Goal: Navigation & Orientation: Find specific page/section

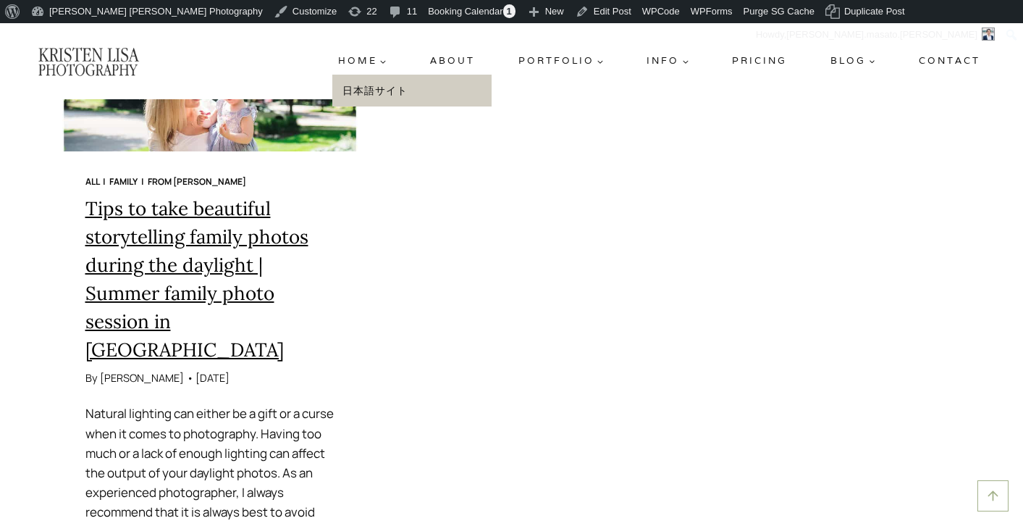
click at [373, 96] on link "日本語サイト" at bounding box center [411, 91] width 159 height 33
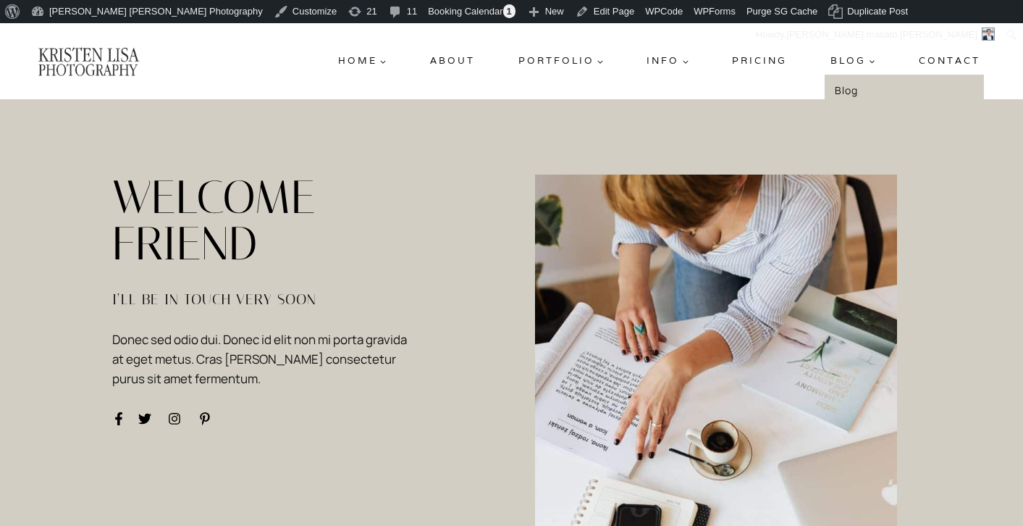
click at [850, 87] on link "Blog" at bounding box center [904, 91] width 159 height 33
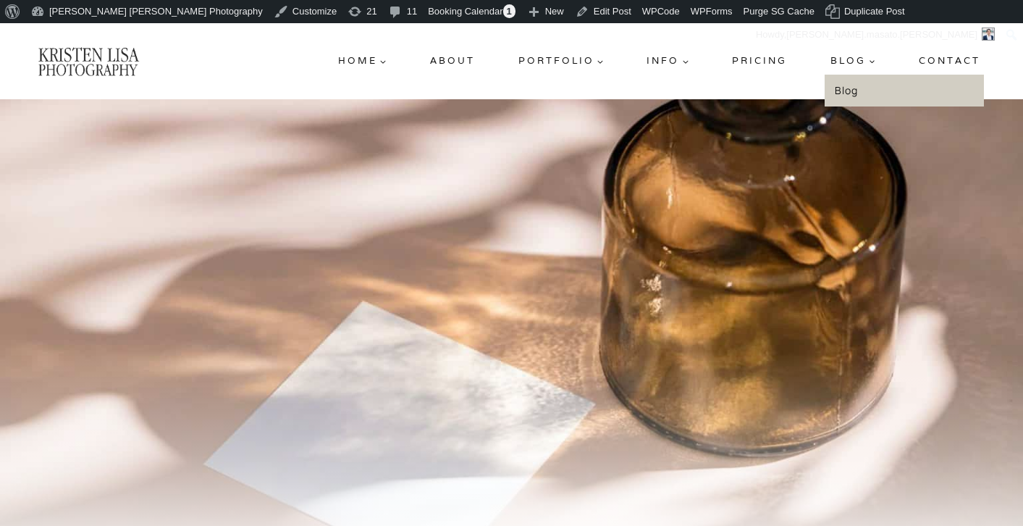
click at [850, 61] on span "Blog Expand" at bounding box center [852, 61] width 45 height 15
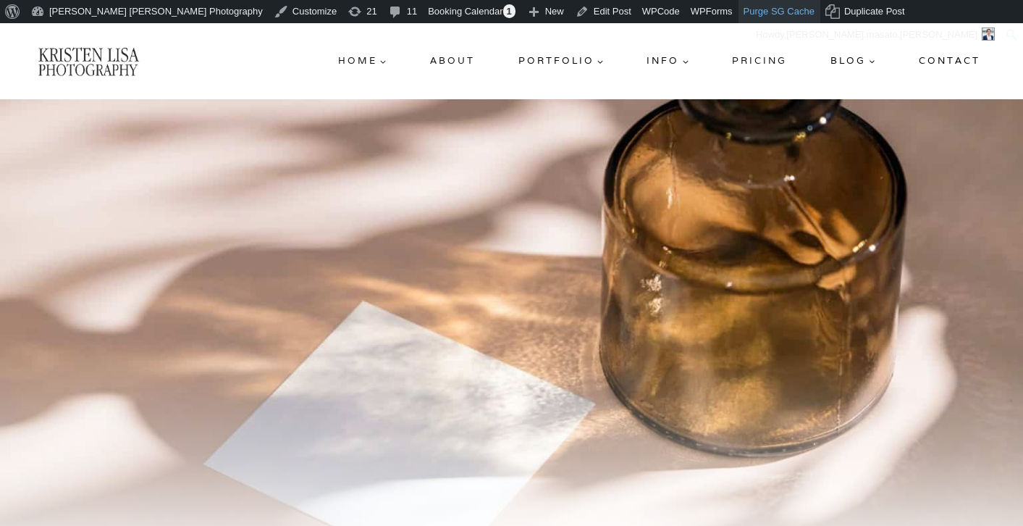
click at [738, 14] on link "Purge SG Cache" at bounding box center [779, 11] width 82 height 23
click at [321, 62] on link "日本語" at bounding box center [318, 61] width 46 height 26
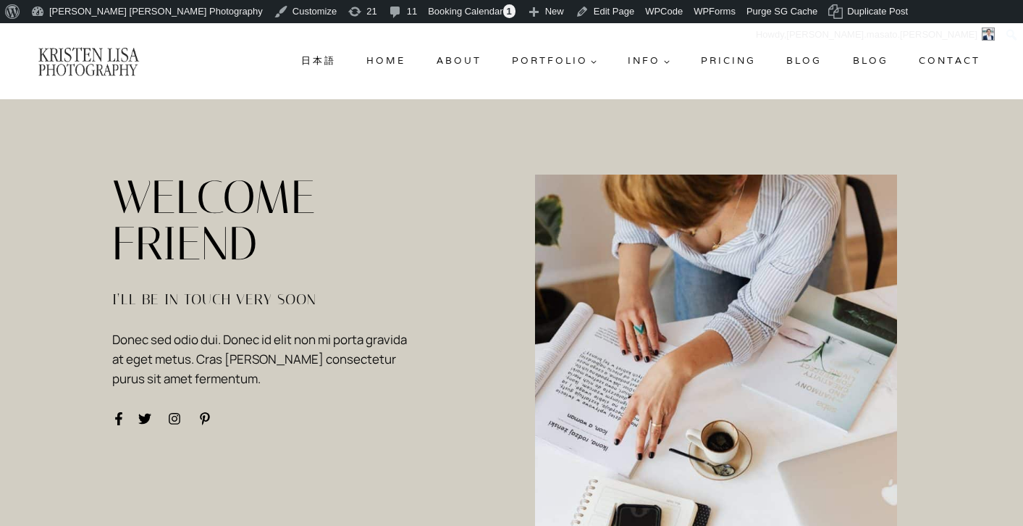
click at [798, 58] on link "Blog" at bounding box center [803, 61] width 47 height 26
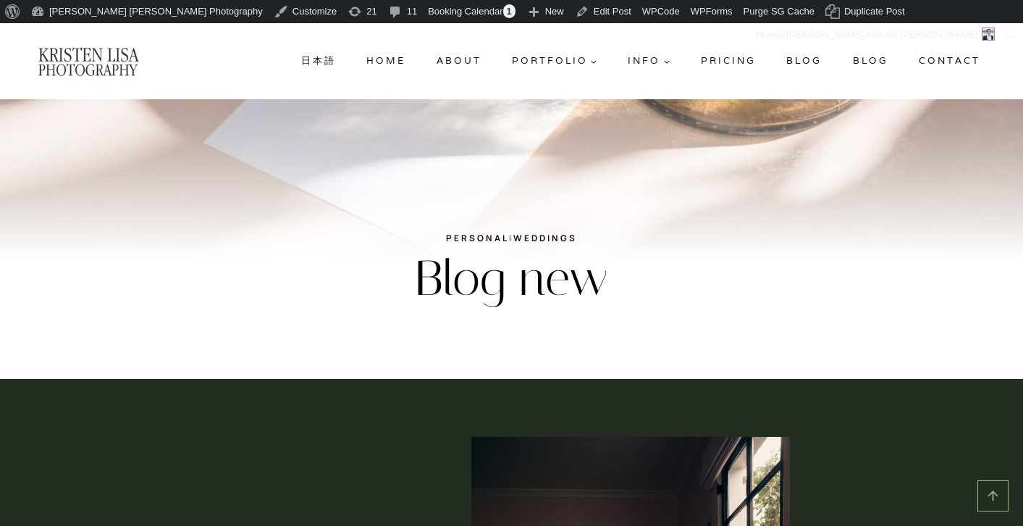
scroll to position [101, 0]
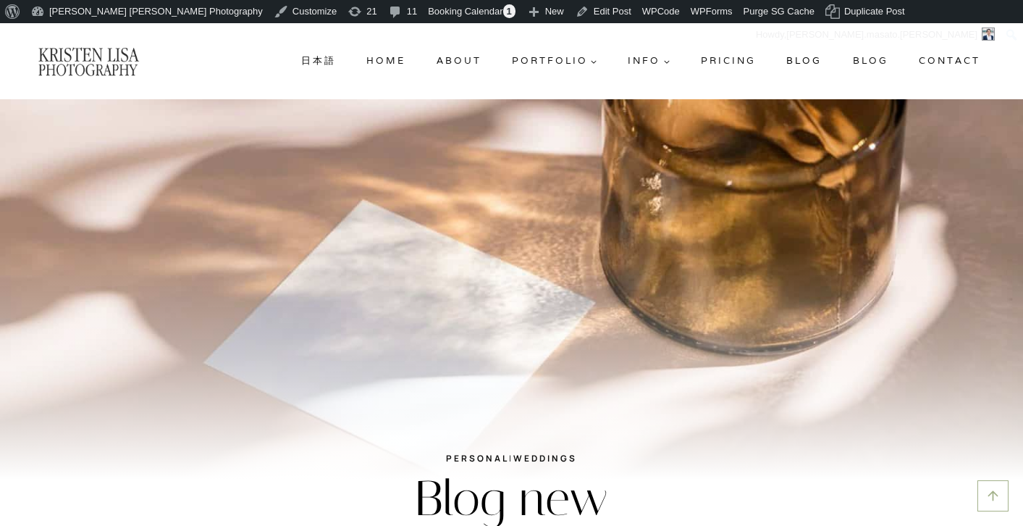
click at [869, 63] on link "Blog" at bounding box center [870, 61] width 47 height 26
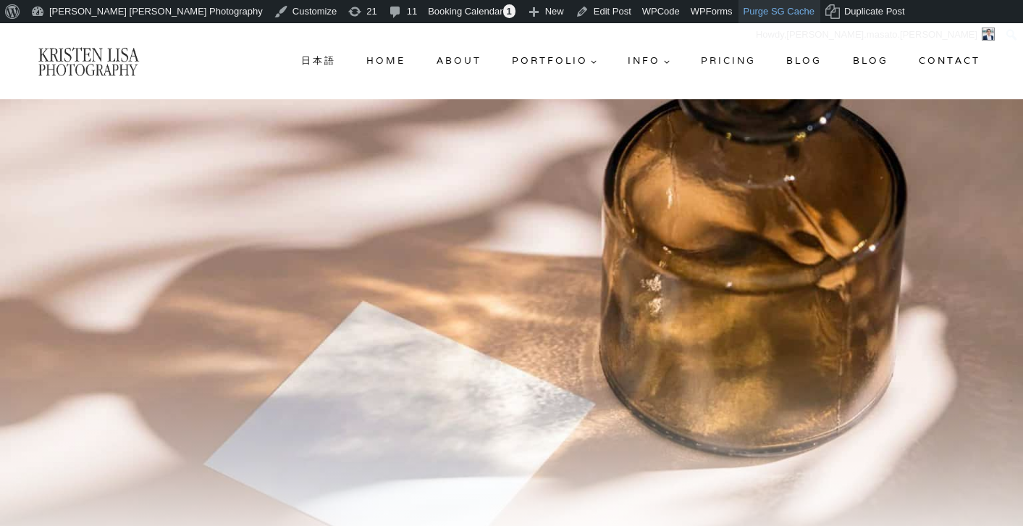
click at [738, 12] on link "Purge SG Cache" at bounding box center [779, 11] width 82 height 23
click at [423, 66] on link "Home" at bounding box center [415, 61] width 51 height 26
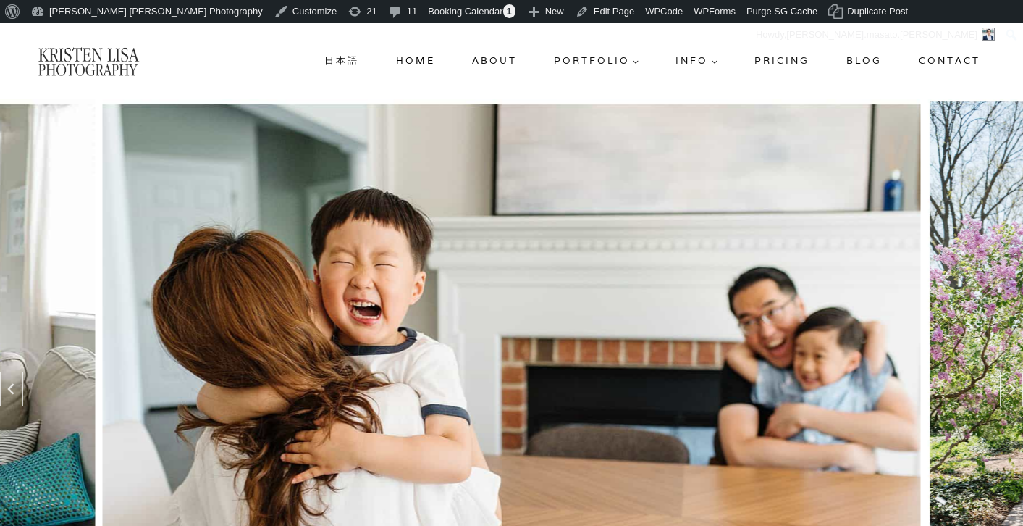
click at [100, 65] on img at bounding box center [88, 61] width 103 height 31
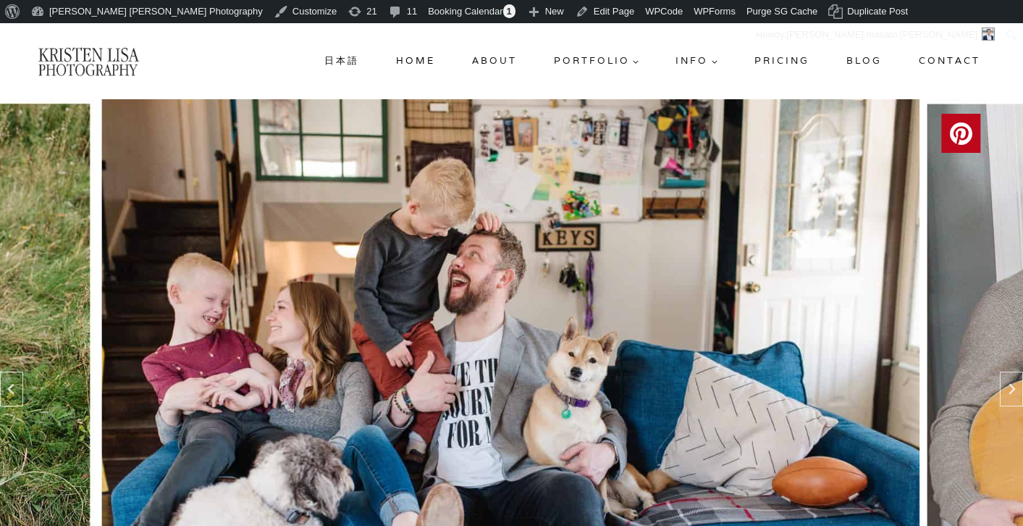
click at [862, 59] on link "Blog" at bounding box center [863, 61] width 47 height 26
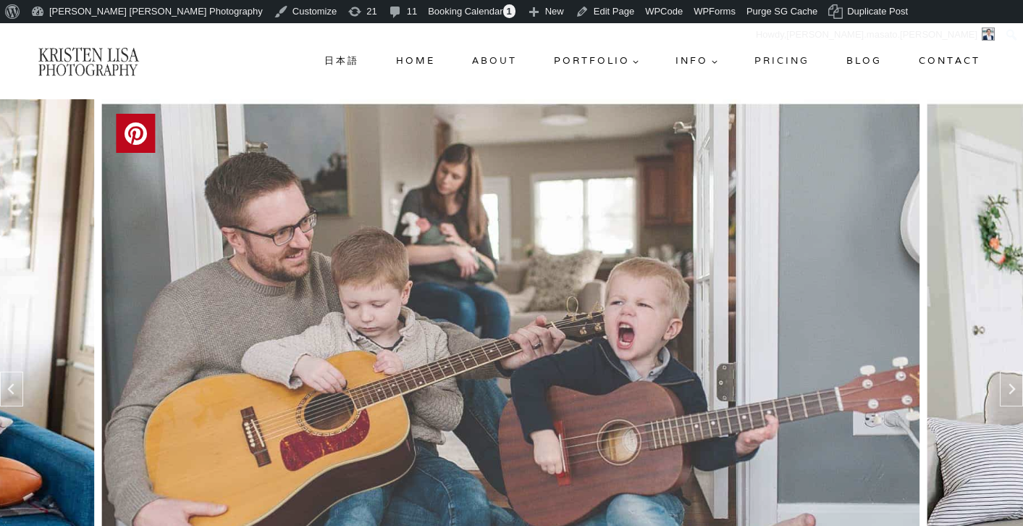
click at [859, 62] on link "Blog" at bounding box center [863, 61] width 47 height 26
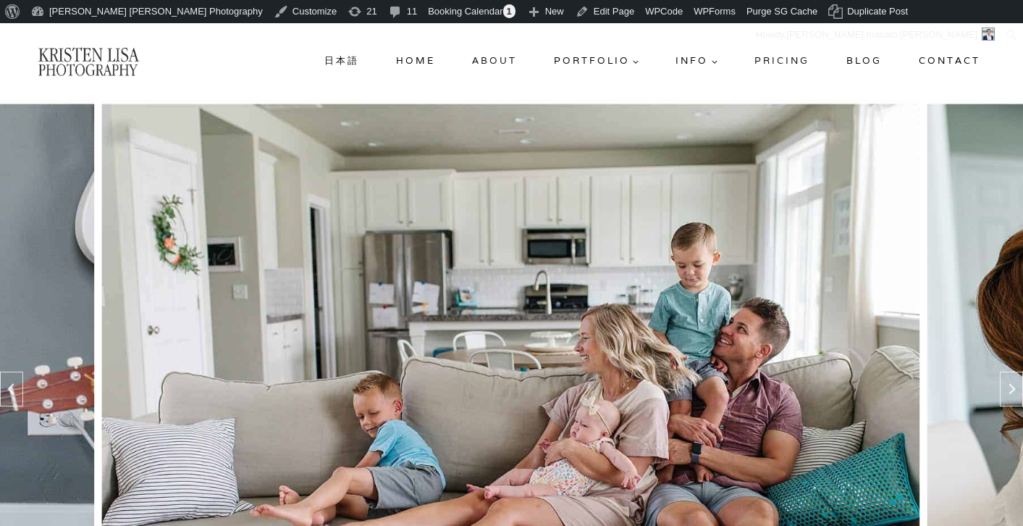
click at [853, 63] on link "Blog" at bounding box center [863, 61] width 47 height 26
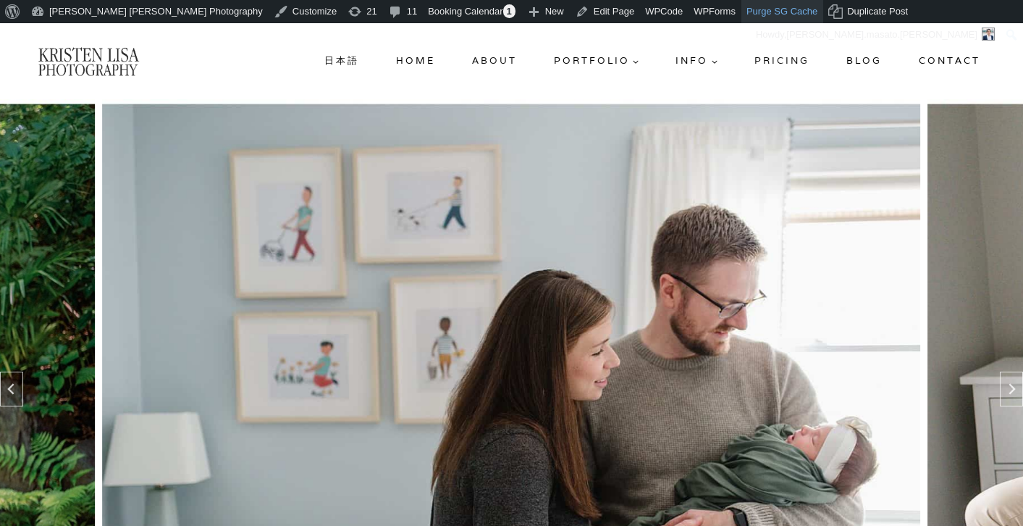
click at [741, 6] on link "Purge SG Cache" at bounding box center [782, 11] width 82 height 23
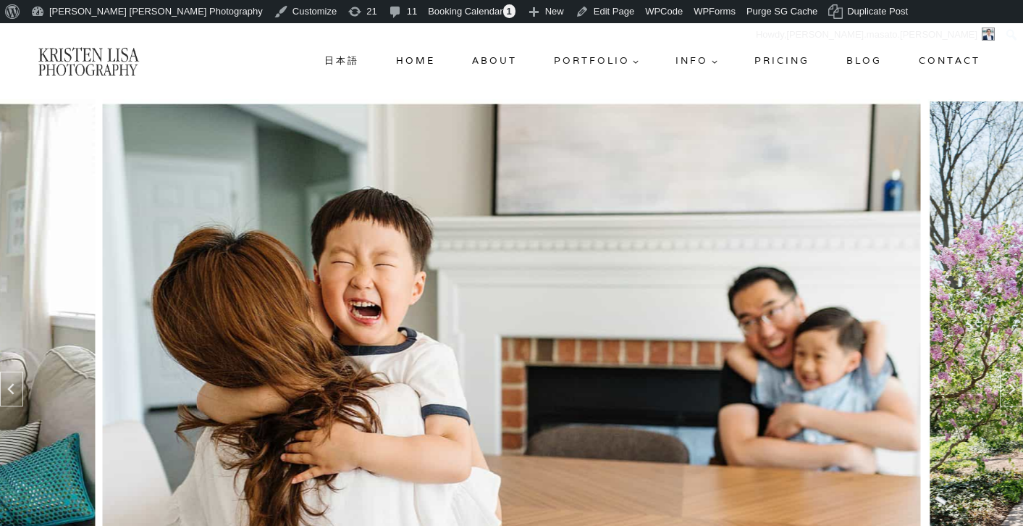
click at [864, 62] on link "Blog" at bounding box center [863, 61] width 47 height 26
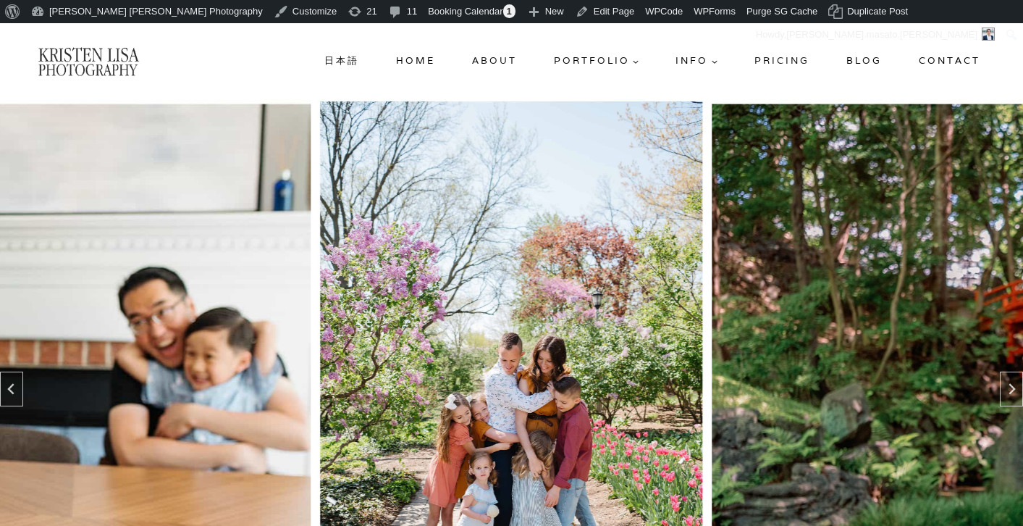
click at [879, 59] on link "Blog" at bounding box center [863, 61] width 47 height 26
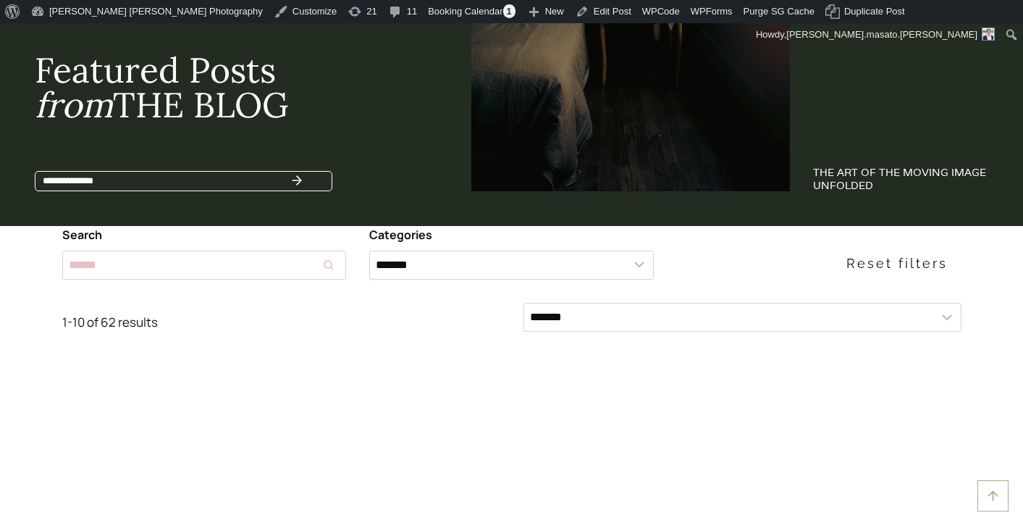
scroll to position [1047, 0]
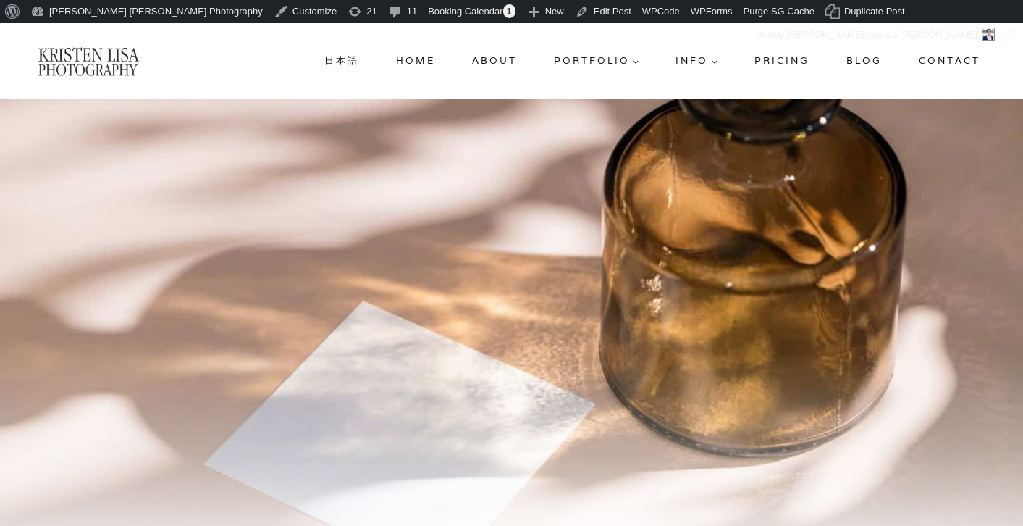
click at [494, 259] on div at bounding box center [511, 352] width 1023 height 506
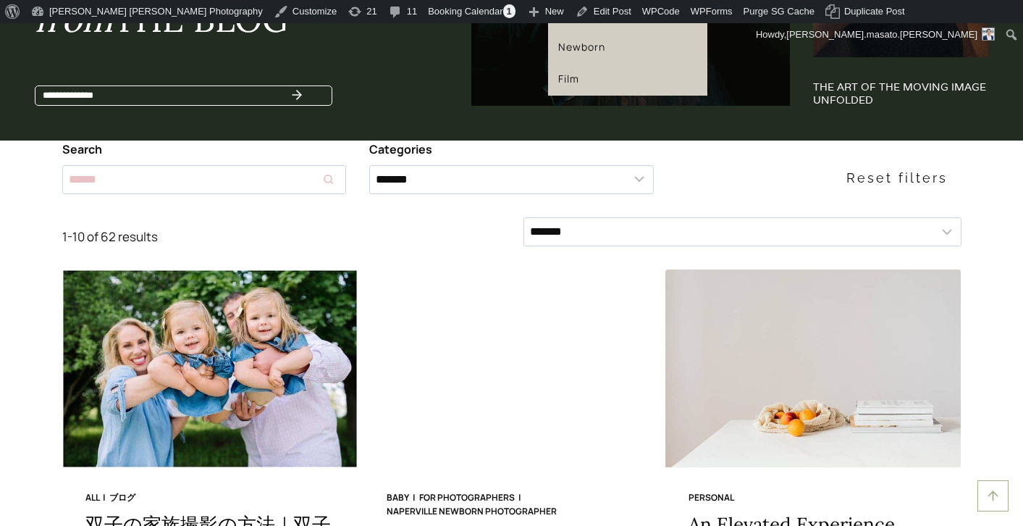
scroll to position [1137, 0]
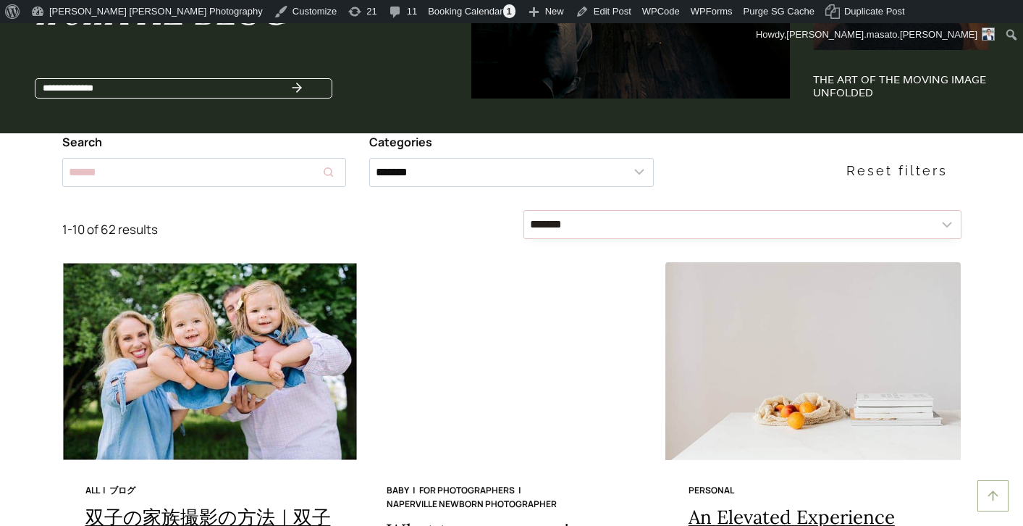
click at [560, 227] on select "**********" at bounding box center [742, 224] width 438 height 29
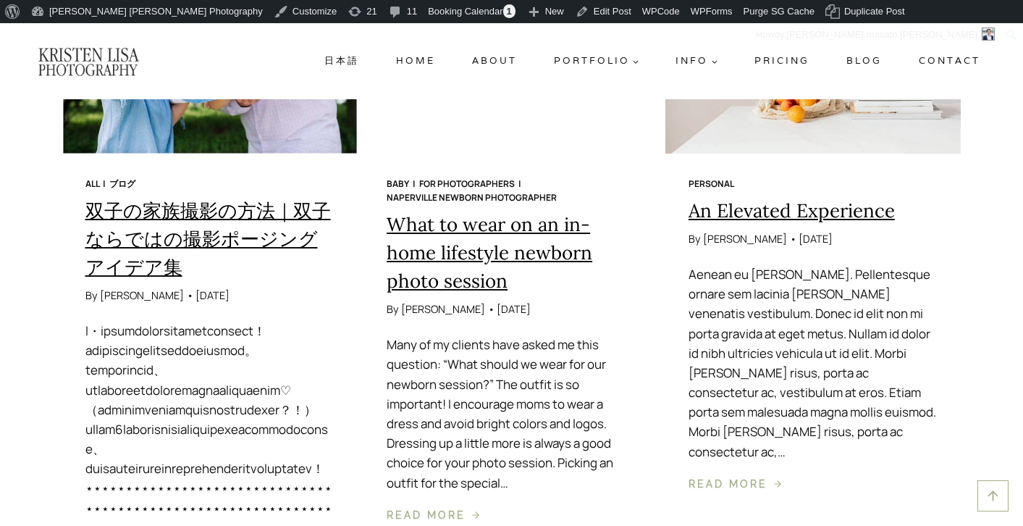
scroll to position [1437, 0]
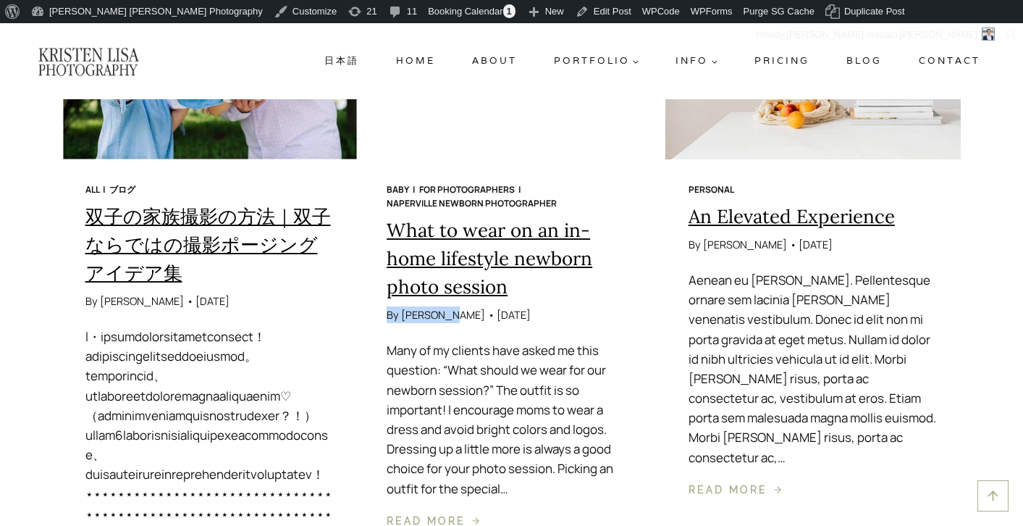
drag, startPoint x: 387, startPoint y: 312, endPoint x: 446, endPoint y: 314, distance: 58.7
click at [446, 314] on div "By Kristen W • March 26, 2024" at bounding box center [512, 314] width 250 height 17
click at [327, 336] on div at bounding box center [210, 503] width 250 height 354
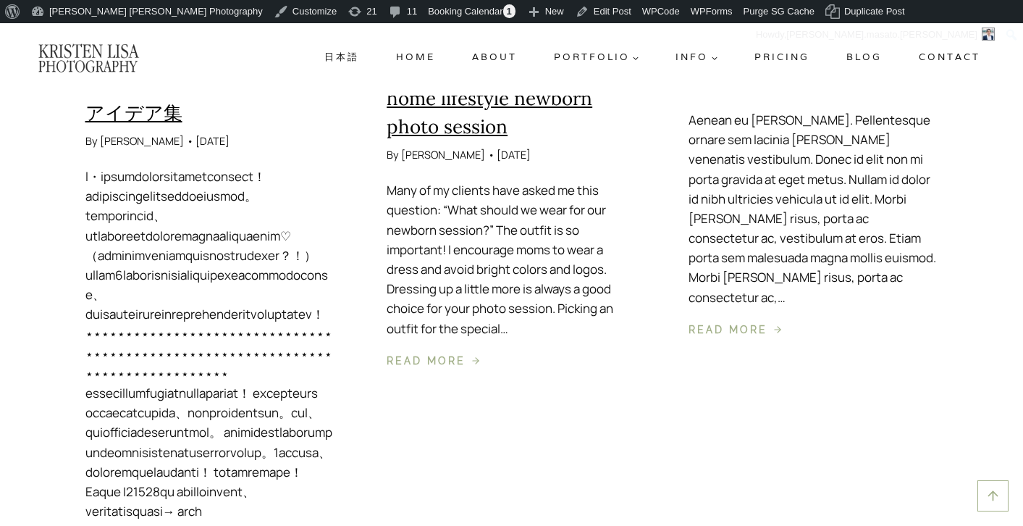
scroll to position [1595, 0]
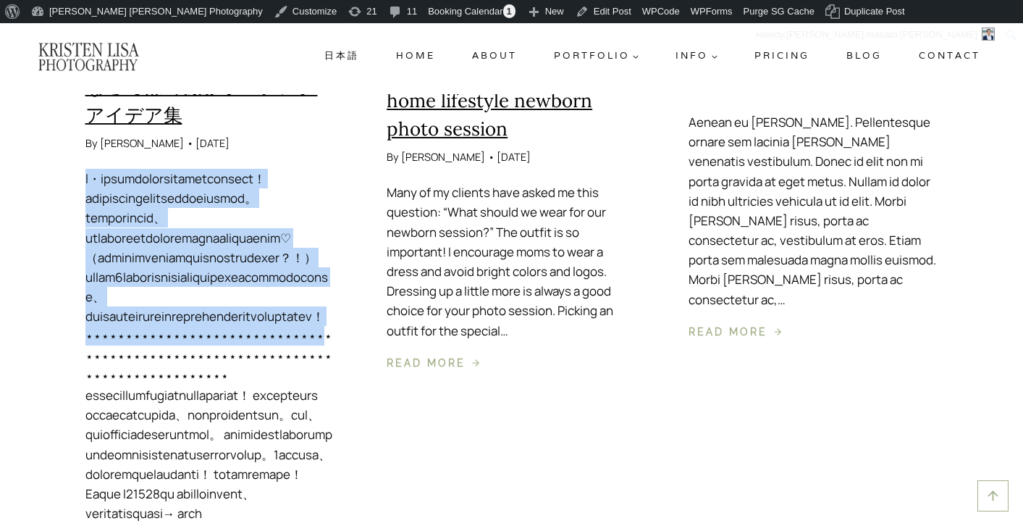
drag, startPoint x: 88, startPoint y: 180, endPoint x: 252, endPoint y: 392, distance: 267.9
click at [252, 392] on div at bounding box center [210, 346] width 250 height 354
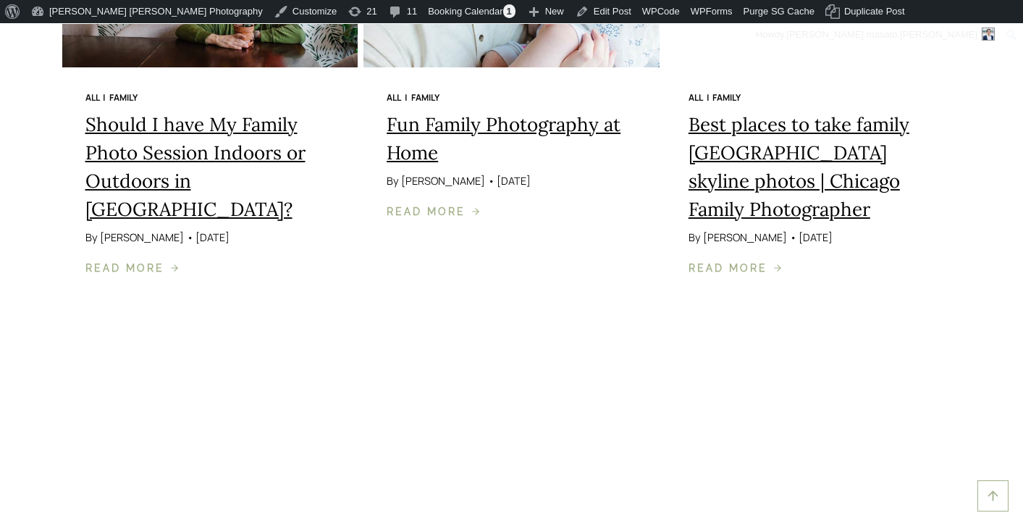
scroll to position [2930, 0]
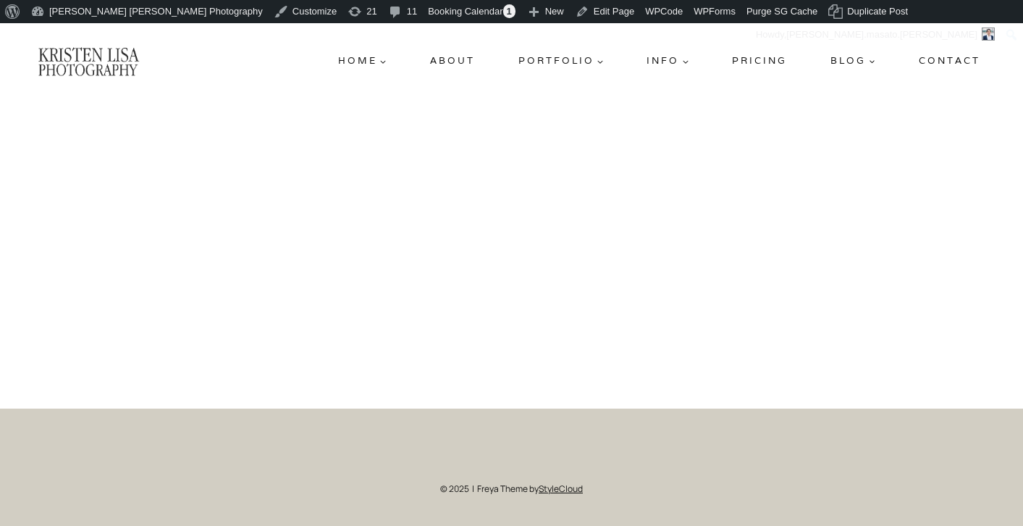
click at [114, 57] on img at bounding box center [88, 61] width 103 height 31
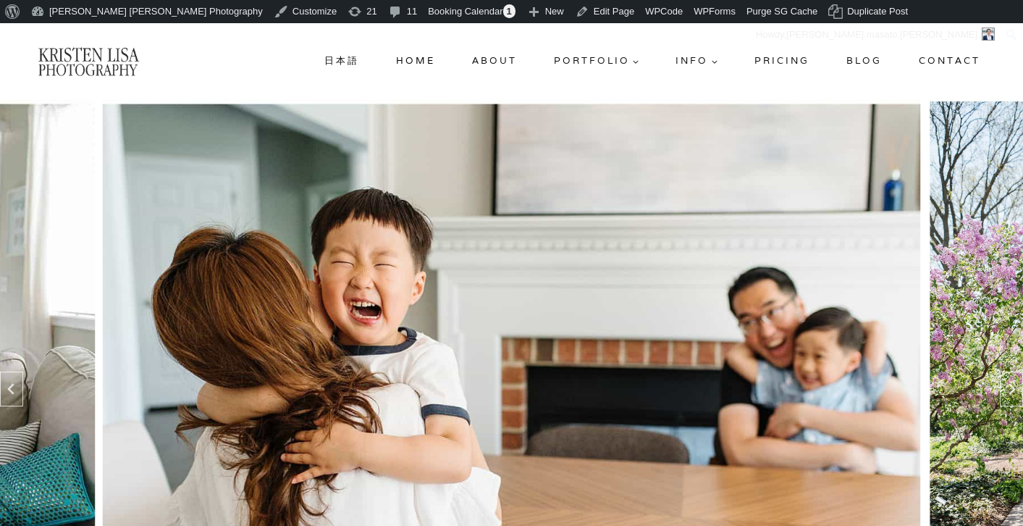
click at [964, 65] on link "Contact" at bounding box center [949, 61] width 73 height 26
click at [950, 56] on link "Contact" at bounding box center [949, 61] width 73 height 26
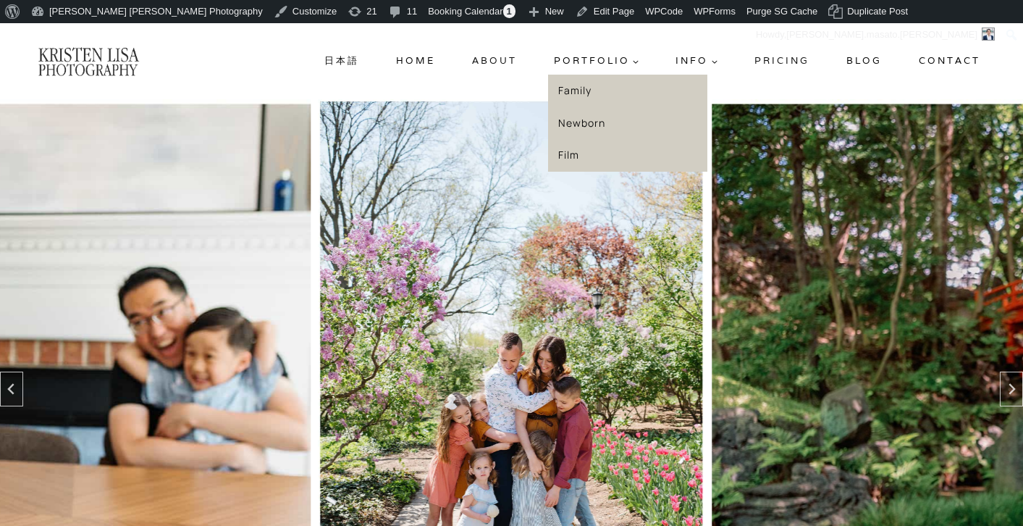
click at [581, 90] on link "Family" at bounding box center [627, 91] width 159 height 33
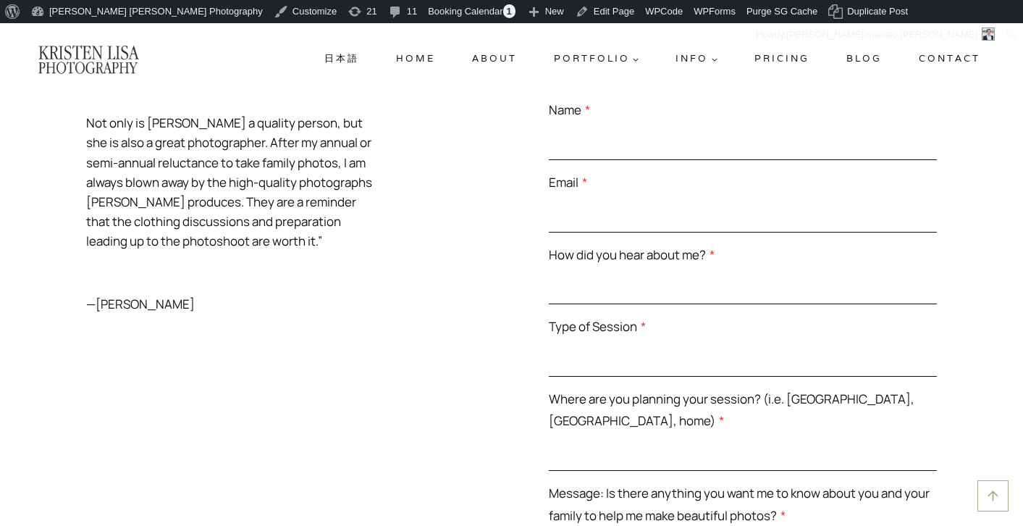
scroll to position [5587, 0]
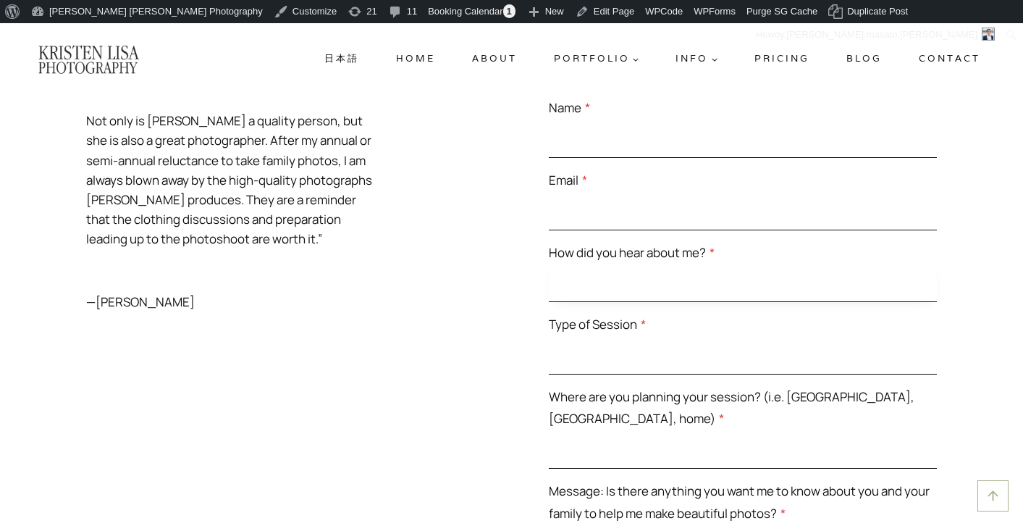
click at [615, 302] on input "How did you hear about me? *" at bounding box center [743, 282] width 389 height 38
click at [527, 301] on div "WRITE ME A LETTER & LET’S CREATE MAGIC! “Kristen is lighthearted, funny, easy-g…" at bounding box center [511, 381] width 921 height 918
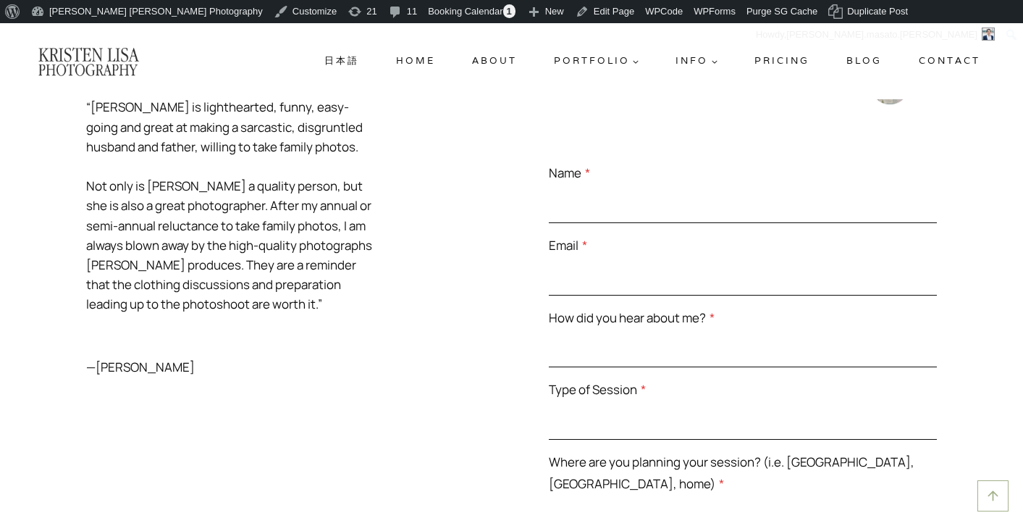
scroll to position [5512, 0]
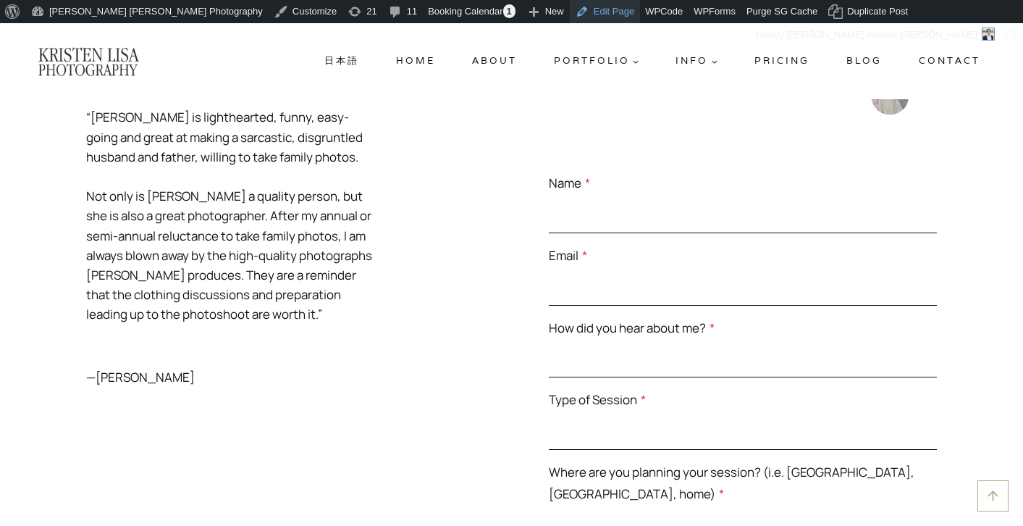
click at [570, 13] on link "Edit Page" at bounding box center [605, 11] width 70 height 23
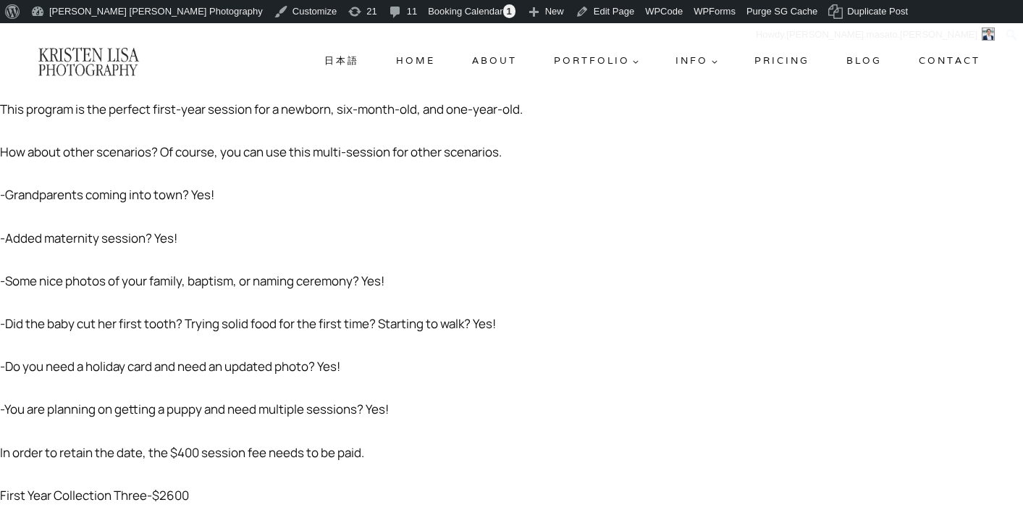
click at [395, 186] on p "-Grandparents coming into town? Yes!" at bounding box center [511, 195] width 1023 height 20
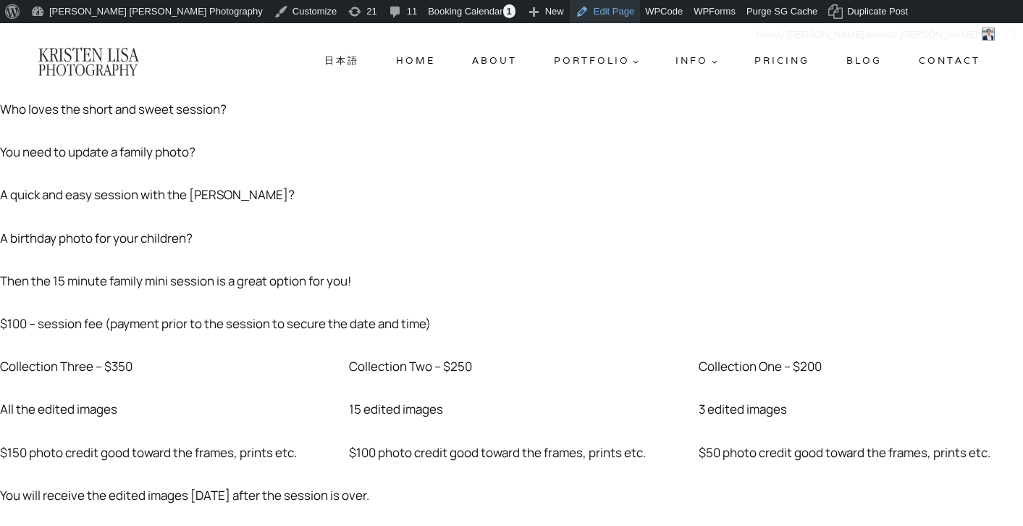
click at [570, 14] on link "Edit Page" at bounding box center [605, 11] width 70 height 23
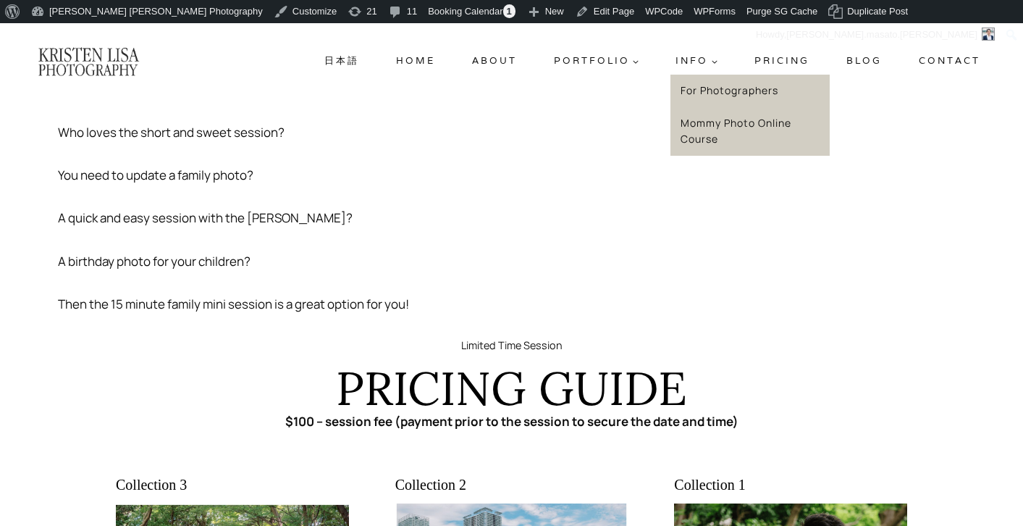
click at [698, 125] on link "Mommy Photo Online Course" at bounding box center [749, 130] width 159 height 49
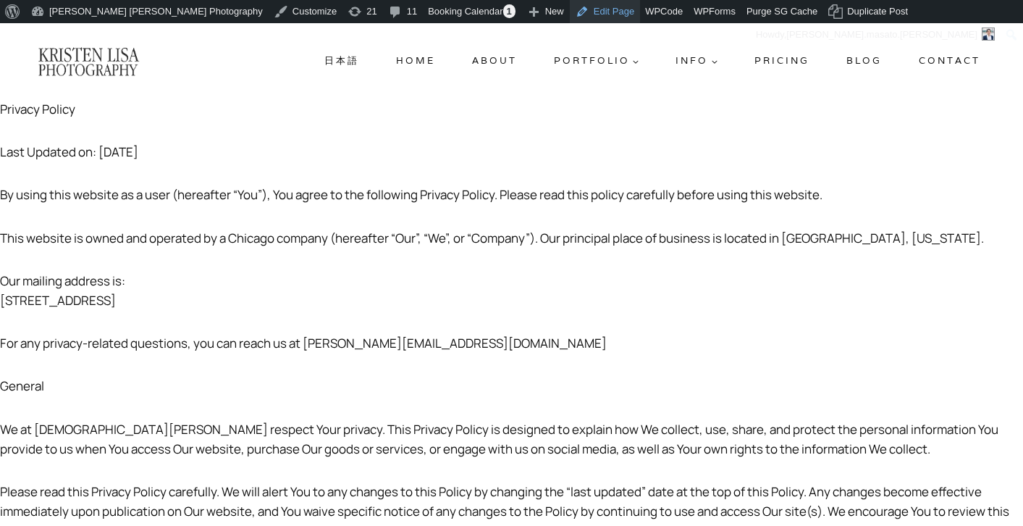
click at [570, 8] on link "Edit Page" at bounding box center [605, 11] width 70 height 23
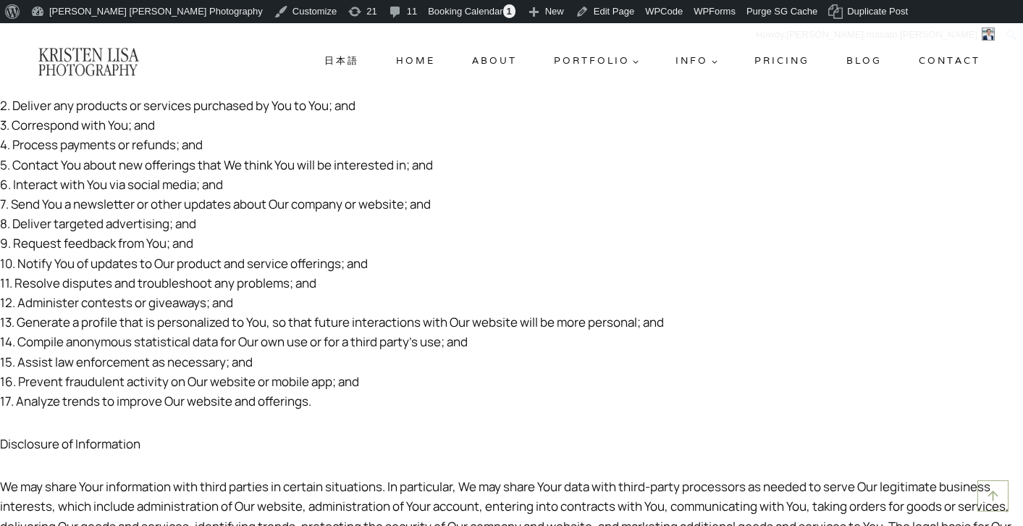
scroll to position [1137, 0]
